Goal: Task Accomplishment & Management: Use online tool/utility

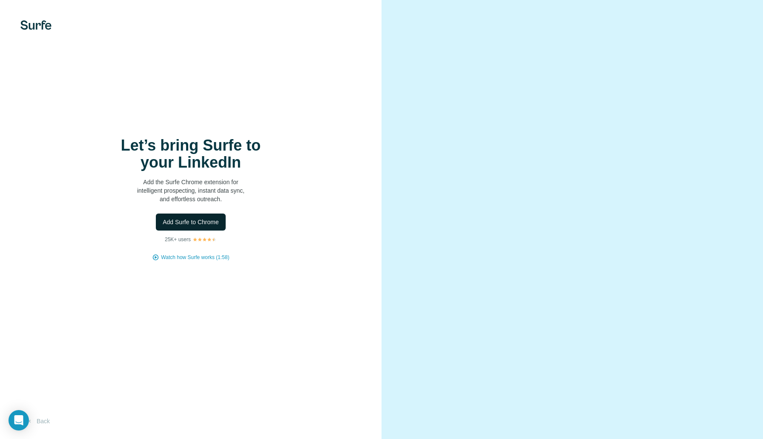
click at [206, 225] on span "Add Surfe to Chrome" at bounding box center [191, 222] width 56 height 9
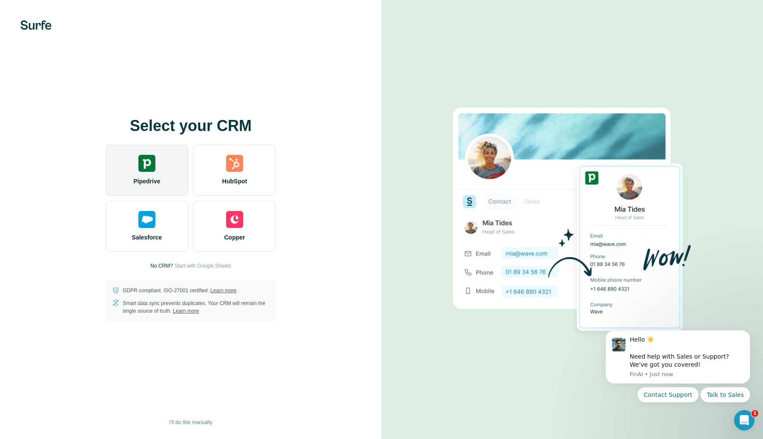
click at [147, 166] on img at bounding box center [146, 163] width 17 height 17
click at [159, 169] on div "Pipedrive" at bounding box center [147, 170] width 83 height 51
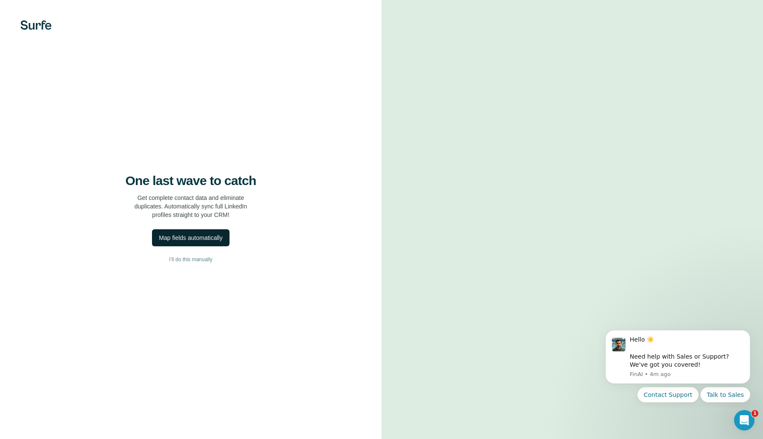
click at [196, 238] on div "Map fields automatically" at bounding box center [190, 238] width 63 height 9
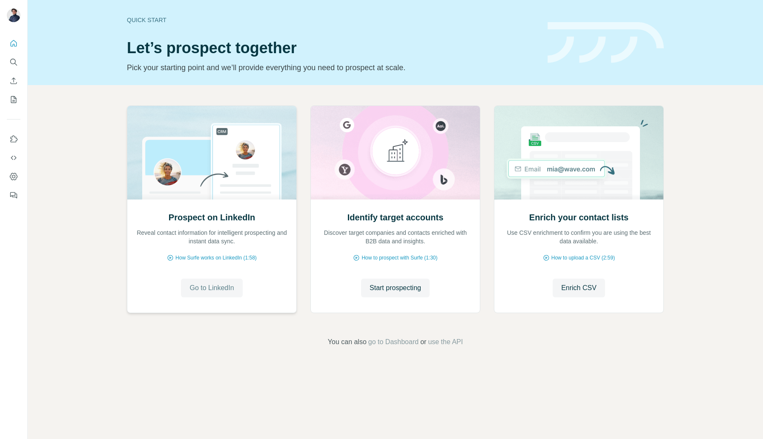
click at [197, 290] on span "Go to LinkedIn" at bounding box center [211, 288] width 44 height 10
